Goal: Use online tool/utility: Utilize a website feature to perform a specific function

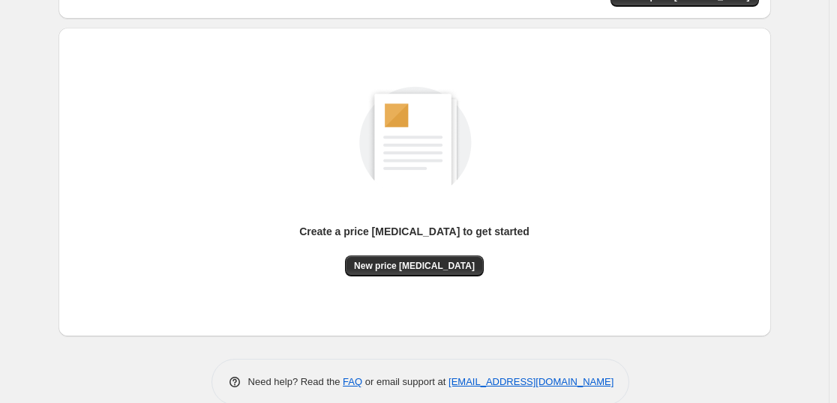
scroll to position [158, 0]
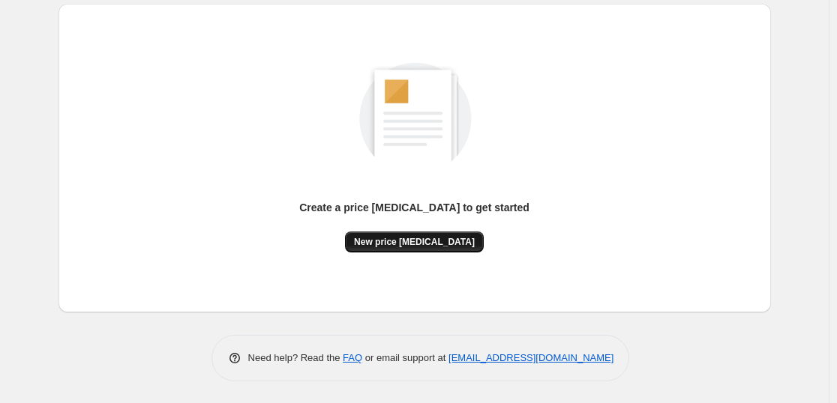
click at [422, 242] on span "New price [MEDICAL_DATA]" at bounding box center [414, 242] width 121 height 12
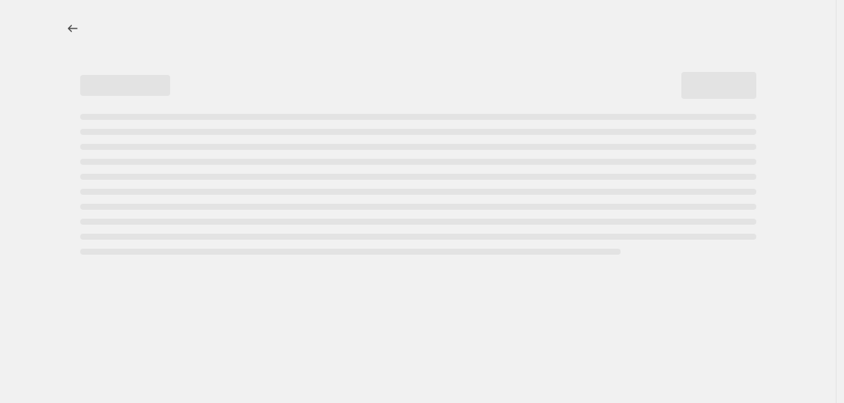
select select "percentage"
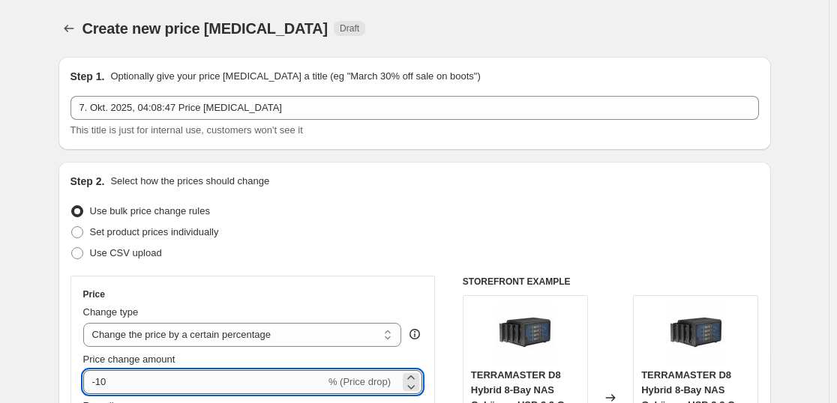
click at [197, 387] on input "-10" at bounding box center [204, 382] width 242 height 24
type input "-1"
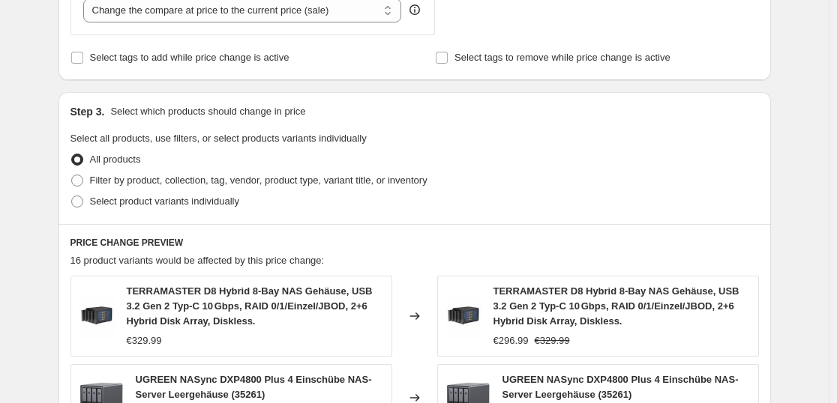
scroll to position [1225, 0]
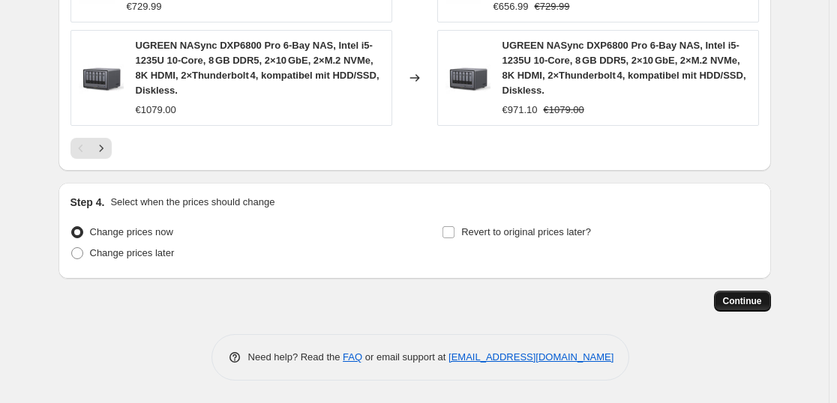
type input "-37"
click at [750, 300] on span "Continue" at bounding box center [742, 301] width 39 height 12
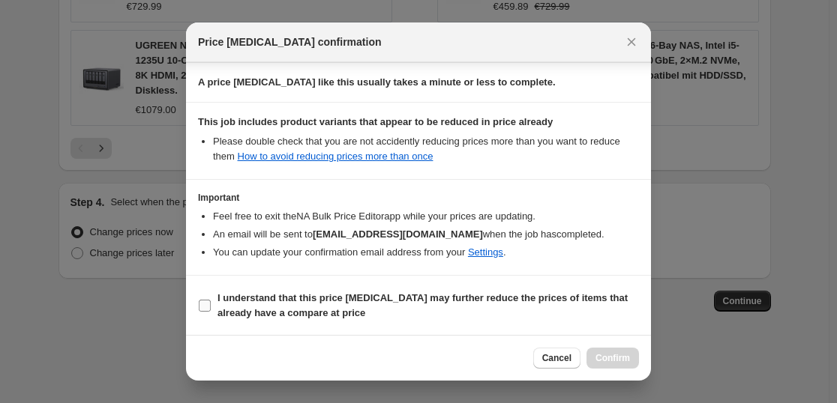
scroll to position [228, 0]
click at [362, 306] on span "I understand that this price [MEDICAL_DATA] may further reduce the prices of it…" at bounding box center [427, 305] width 421 height 30
click at [211, 306] on input "I understand that this price [MEDICAL_DATA] may further reduce the prices of it…" at bounding box center [205, 305] width 12 height 12
checkbox input "true"
click at [598, 355] on button "Confirm" at bounding box center [612, 358] width 52 height 21
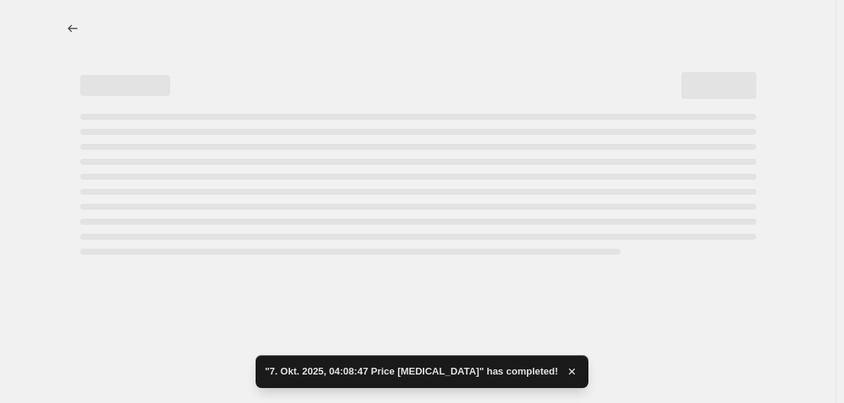
select select "percentage"
